Goal: Task Accomplishment & Management: Manage account settings

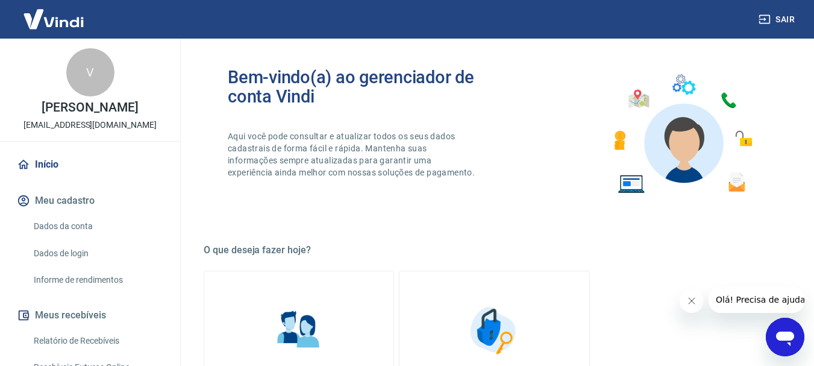
scroll to position [181, 0]
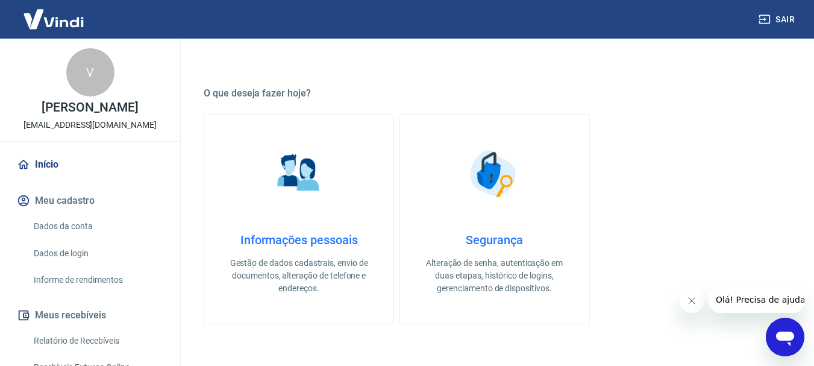
click at [298, 175] on img at bounding box center [299, 173] width 60 height 60
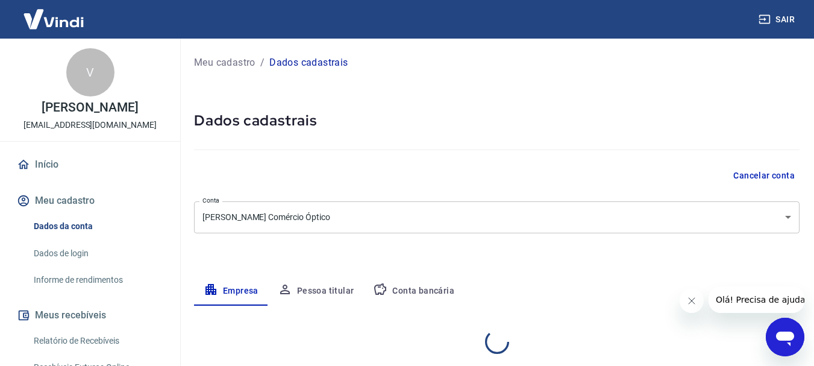
select select "PR"
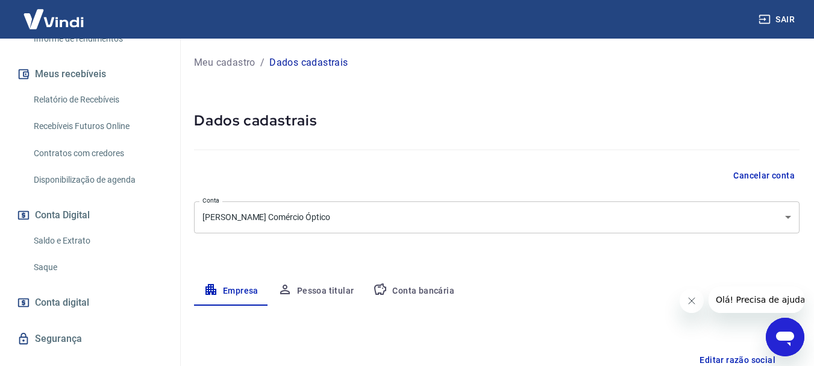
scroll to position [181, 0]
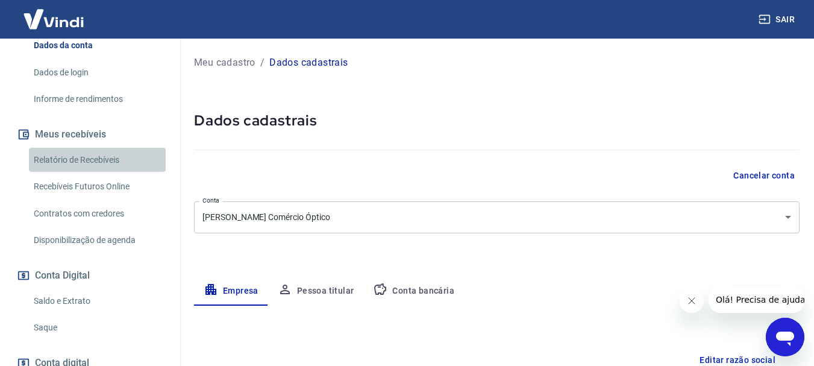
click at [108, 157] on link "Relatório de Recebíveis" at bounding box center [97, 160] width 137 height 25
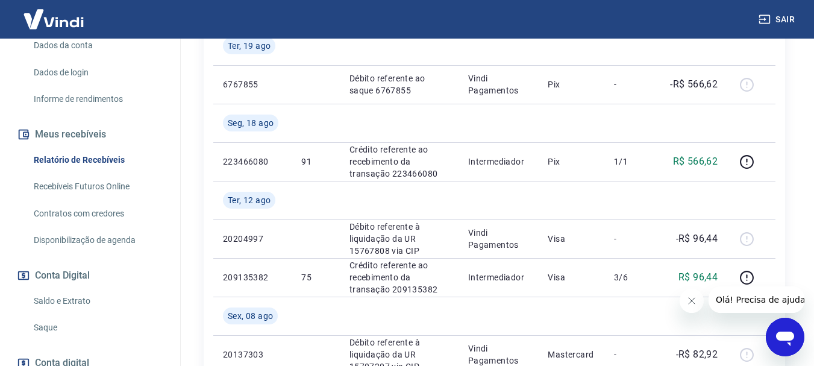
scroll to position [294, 0]
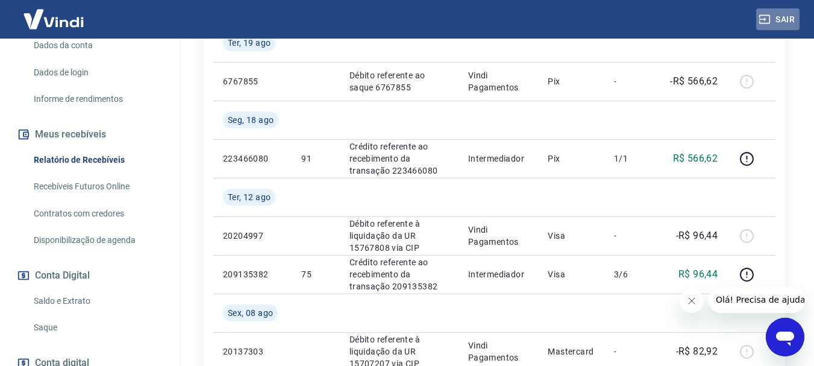
click at [774, 14] on button "Sair" at bounding box center [777, 19] width 43 height 22
